Goal: Transaction & Acquisition: Purchase product/service

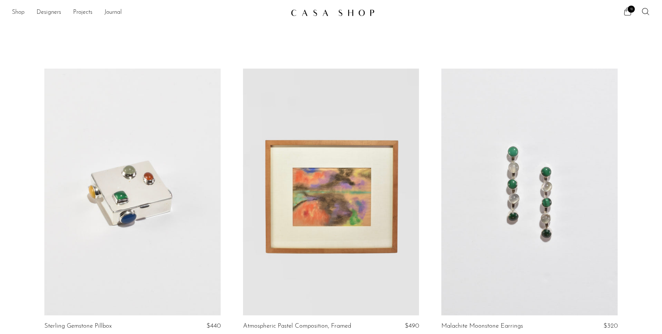
click at [23, 16] on link "Shop" at bounding box center [18, 13] width 13 height 10
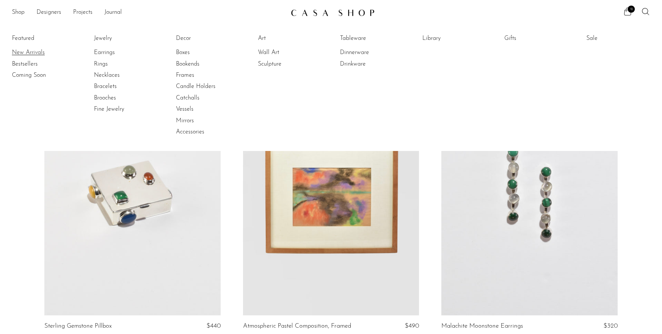
click at [32, 51] on link "New Arrivals" at bounding box center [40, 52] width 56 height 8
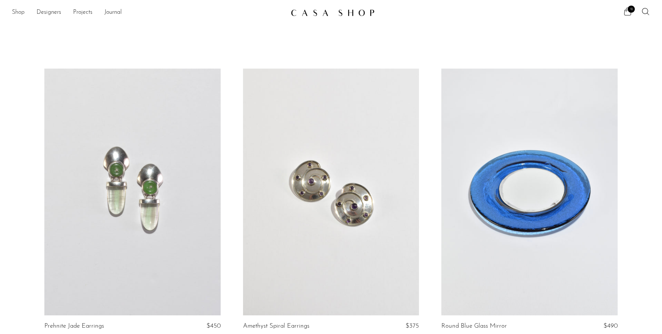
click at [22, 11] on link "Shop" at bounding box center [18, 13] width 13 height 10
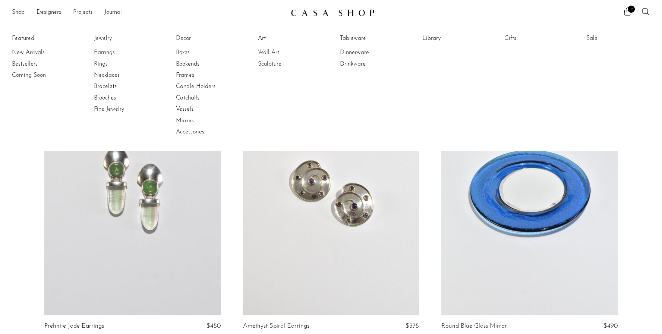
click at [274, 50] on link "Wall Art" at bounding box center [286, 52] width 56 height 8
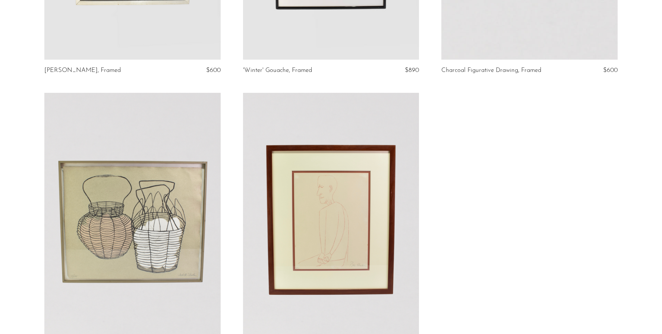
scroll to position [813, 0]
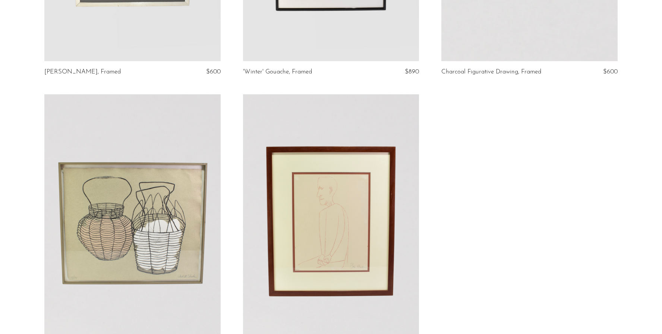
click at [337, 208] on link at bounding box center [331, 217] width 176 height 247
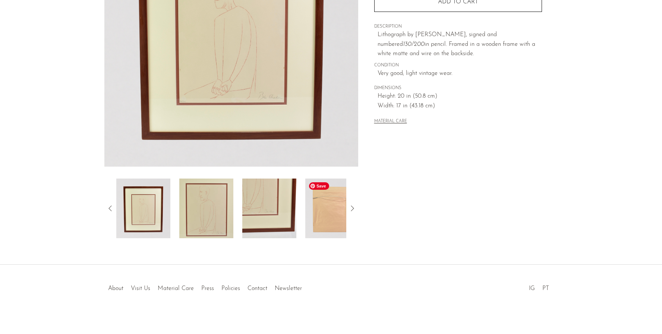
scroll to position [151, 0]
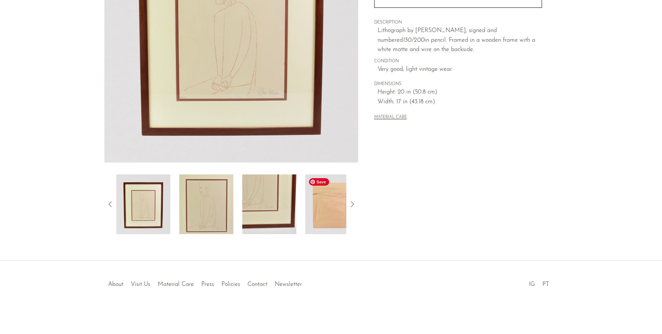
click at [328, 220] on img at bounding box center [332, 204] width 54 height 60
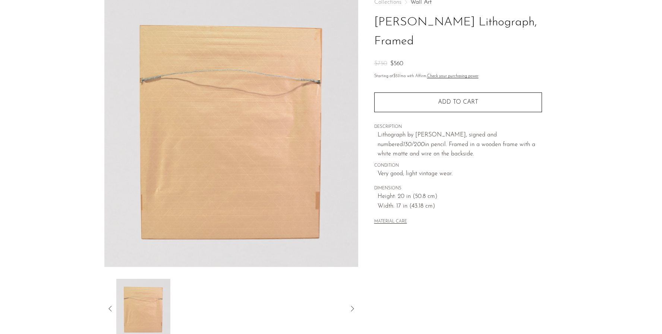
scroll to position [48, 0]
